Goal: Download file/media

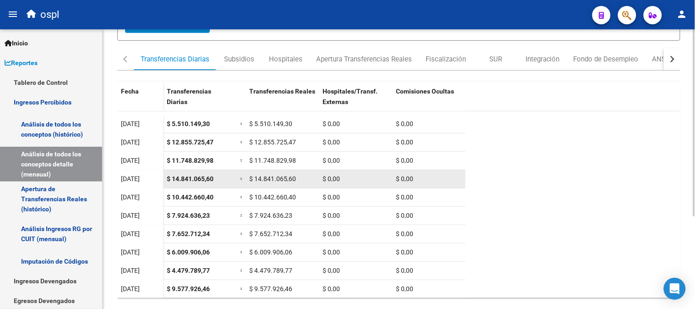
scroll to position [137, 0]
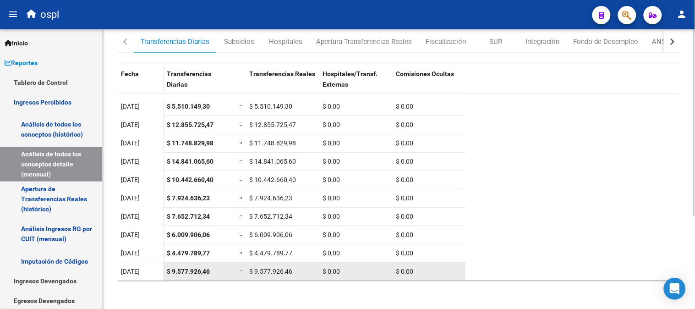
click at [195, 267] on span "$ 9.577.926,46" at bounding box center [188, 270] width 43 height 7
copy span "$ 9.577.926,46"
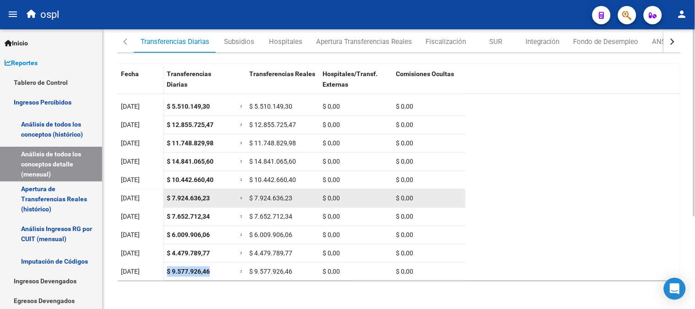
copy span "$ 9.577.926,46"
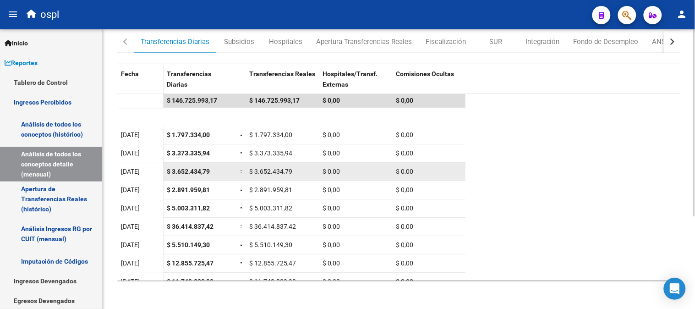
scroll to position [0, 0]
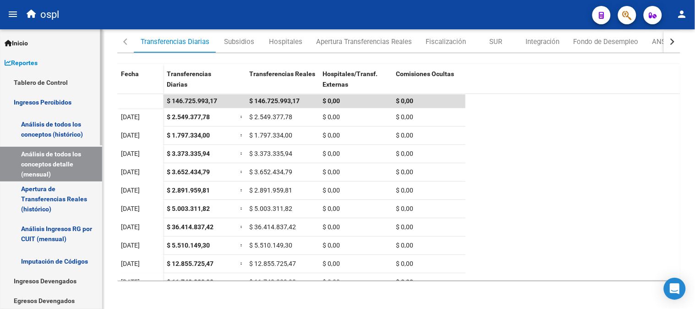
click at [53, 63] on link "Reportes" at bounding box center [51, 63] width 102 height 20
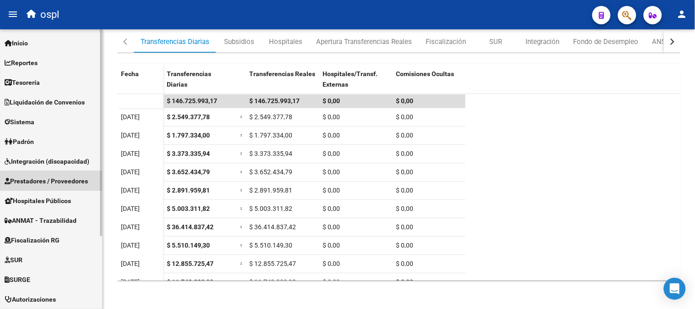
click at [66, 188] on link "Prestadores / Proveedores" at bounding box center [51, 181] width 102 height 20
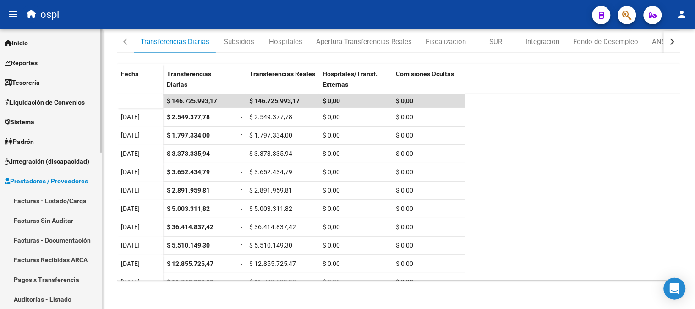
click at [73, 202] on link "Facturas - Listado/Carga" at bounding box center [51, 201] width 102 height 20
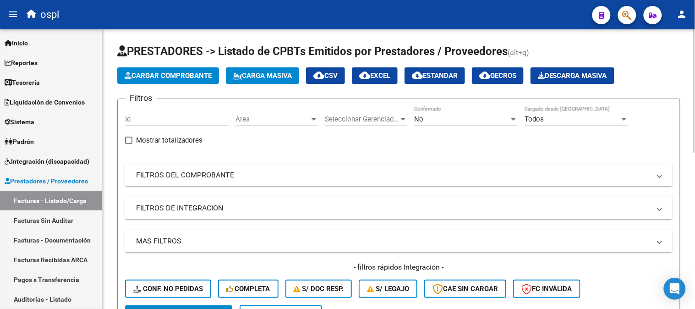
click at [460, 117] on div "No" at bounding box center [461, 119] width 95 height 8
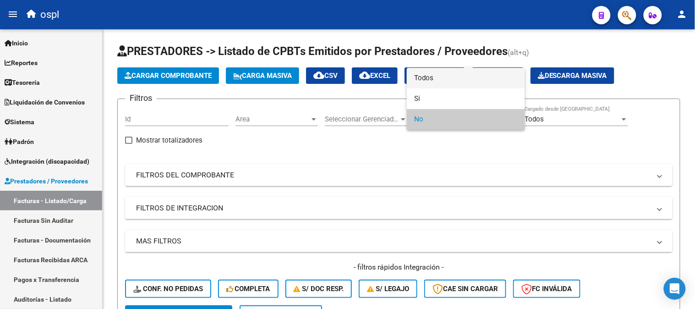
click at [442, 80] on span "Todos" at bounding box center [466, 78] width 104 height 21
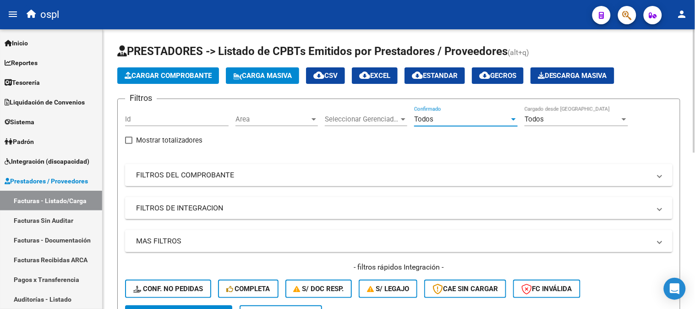
click at [300, 175] on mat-panel-title "FILTROS DEL COMPROBANTE" at bounding box center [393, 175] width 514 height 10
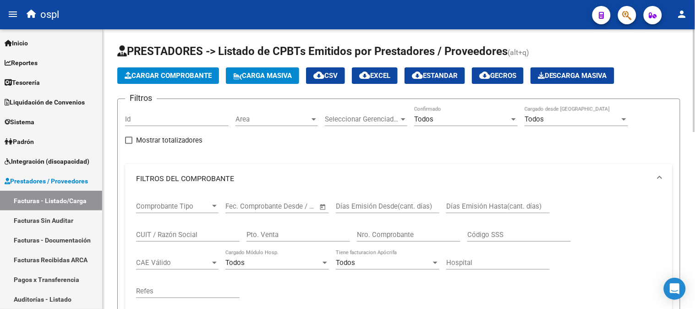
click at [190, 240] on div "CUIT / Razón Social" at bounding box center [188, 232] width 104 height 20
paste input "23346887214"
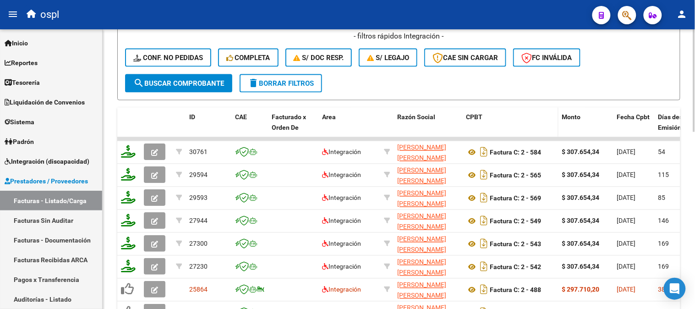
scroll to position [482, 0]
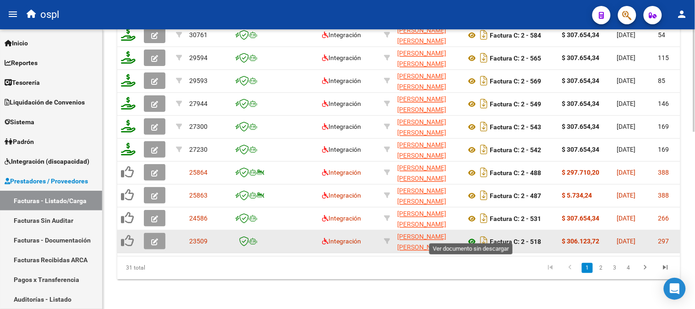
click at [472, 236] on icon at bounding box center [472, 241] width 12 height 11
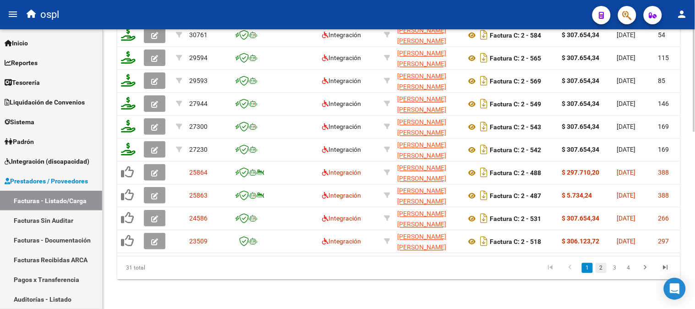
click at [605, 269] on link "2" at bounding box center [600, 268] width 11 height 10
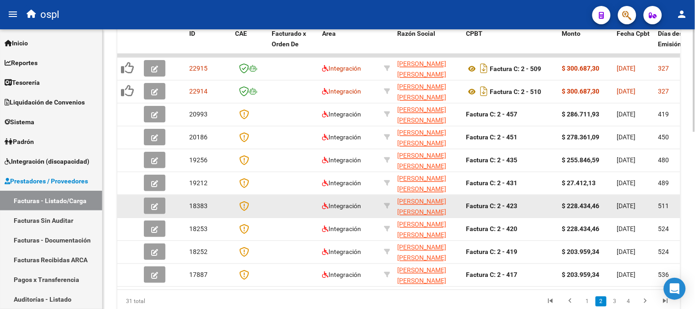
scroll to position [431, 0]
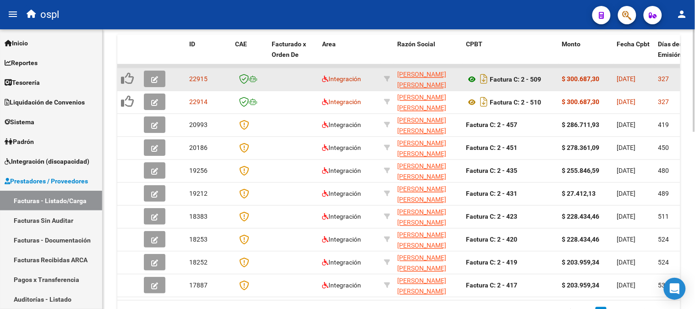
click at [472, 77] on icon at bounding box center [472, 79] width 12 height 11
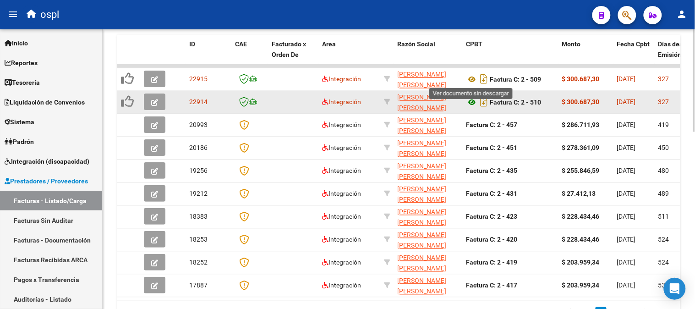
click at [473, 101] on icon at bounding box center [472, 102] width 12 height 11
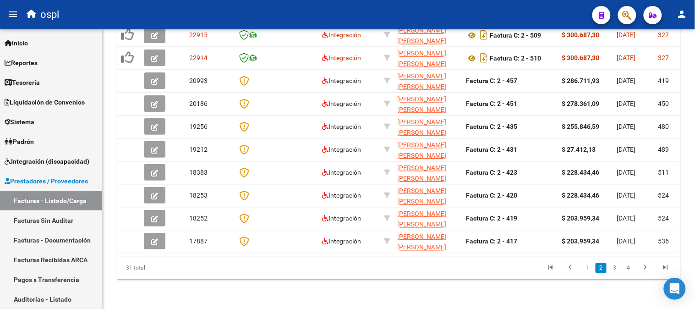
scroll to position [482, 0]
click at [588, 267] on link "1" at bounding box center [587, 268] width 11 height 10
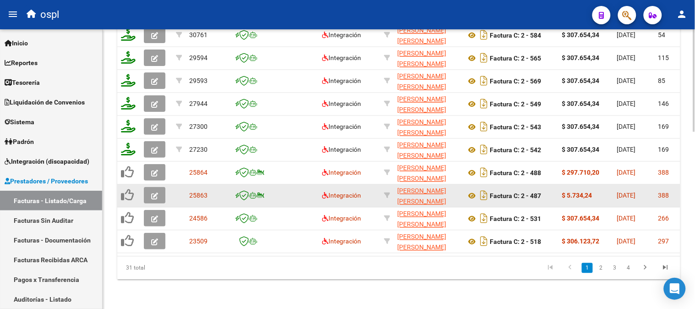
drag, startPoint x: 455, startPoint y: 188, endPoint x: 334, endPoint y: 284, distance: 154.2
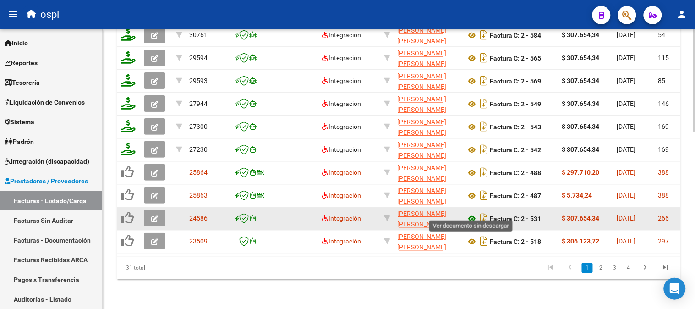
click at [473, 213] on icon at bounding box center [472, 218] width 12 height 11
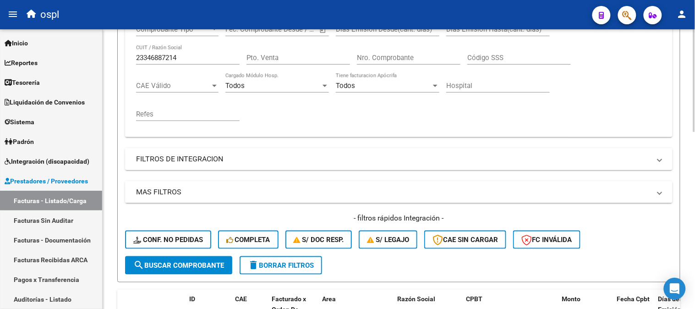
scroll to position [24, 0]
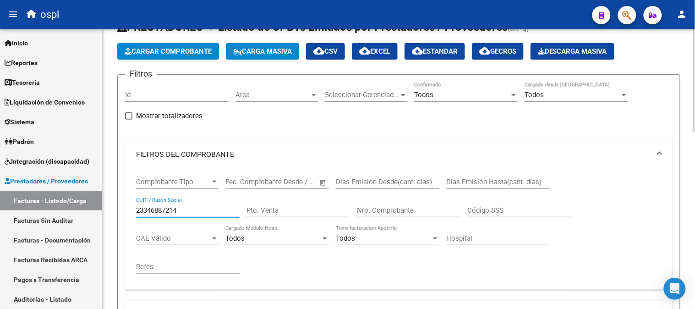
click at [181, 211] on input "23346887214" at bounding box center [188, 210] width 104 height 8
paste input "7386758757"
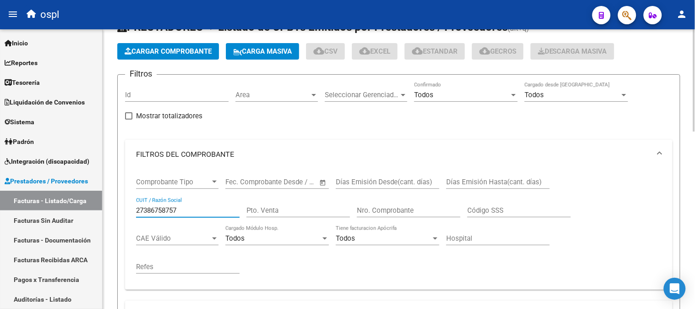
type input "27386758757"
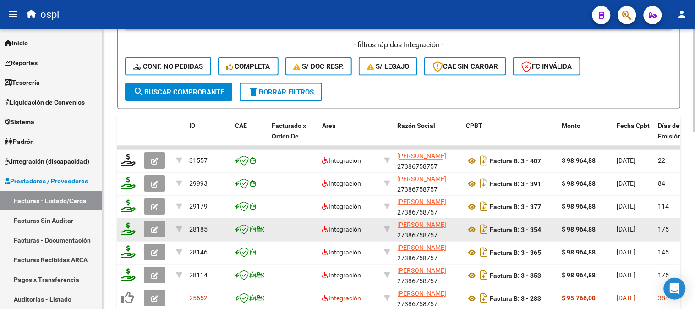
scroll to position [431, 0]
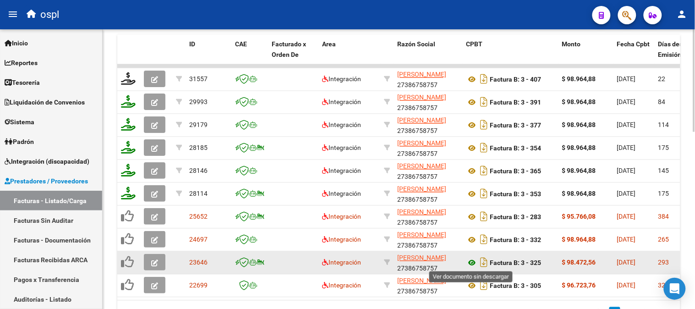
click at [472, 263] on icon at bounding box center [472, 262] width 12 height 11
